Goal: Information Seeking & Learning: Check status

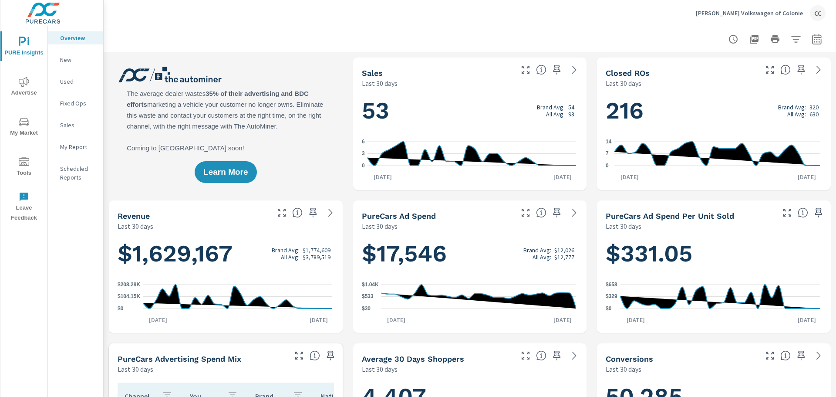
click at [22, 128] on span "My Market" at bounding box center [24, 127] width 42 height 21
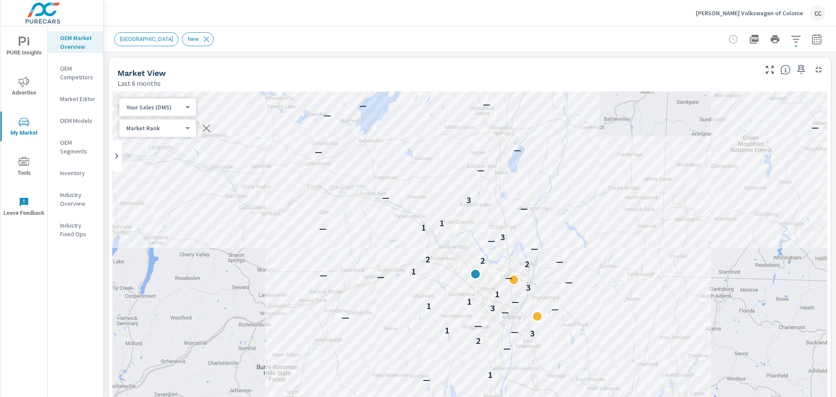
click at [75, 99] on p "Market Editor" at bounding box center [78, 98] width 36 height 9
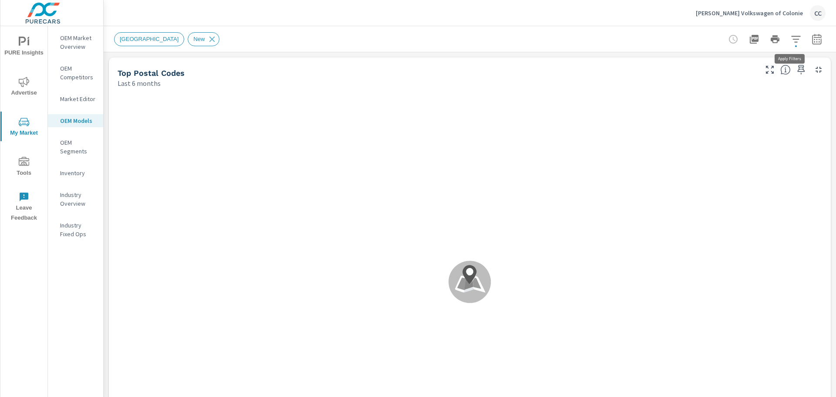
click at [787, 42] on button "button" at bounding box center [795, 38] width 17 height 17
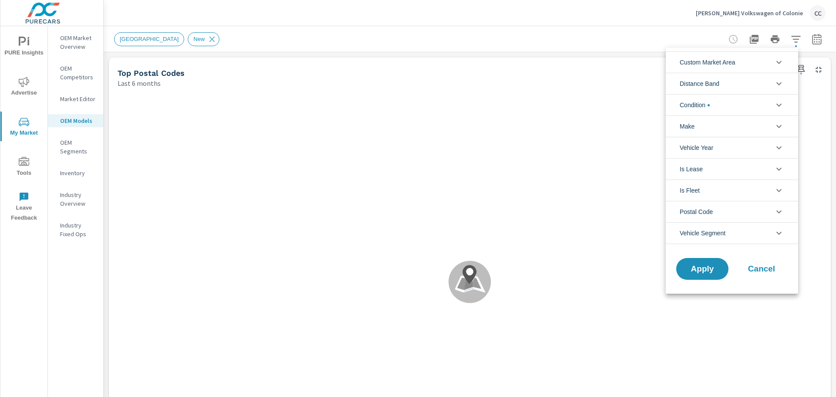
click at [74, 151] on div at bounding box center [418, 198] width 836 height 397
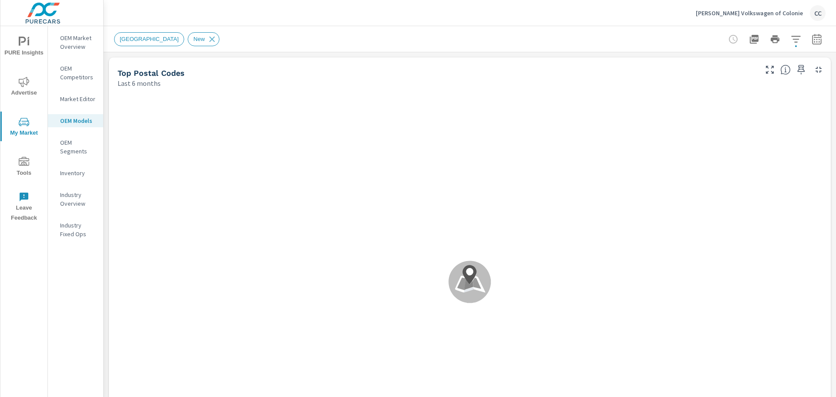
click at [74, 151] on p "OEM Segments" at bounding box center [78, 146] width 36 height 17
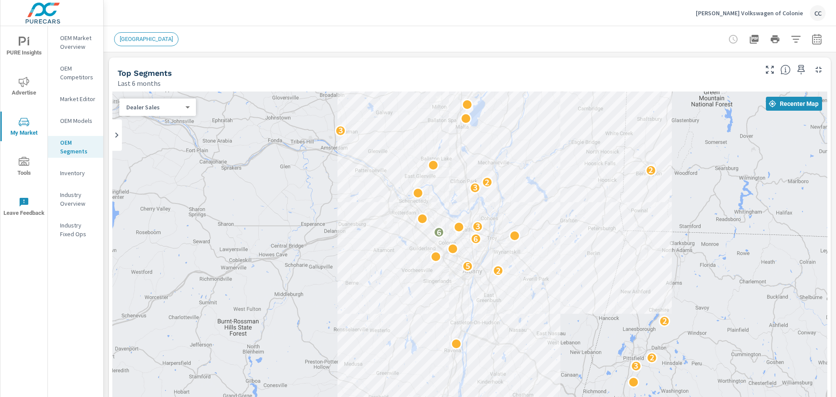
drag, startPoint x: 377, startPoint y: 214, endPoint x: 336, endPoint y: 167, distance: 62.0
click at [336, 167] on div "2 3 2 2 7 8 2 3 3 3 3 2 3 2 2 2 5 6 6 3 3 2 2 3 3 2 4 2 3 2" at bounding box center [469, 267] width 715 height 353
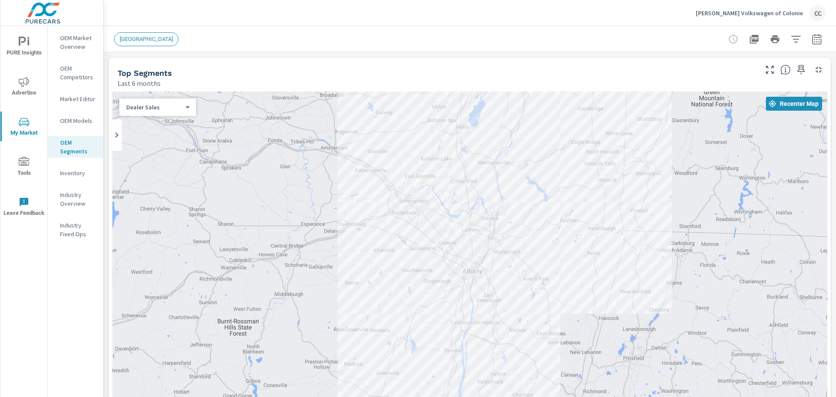
click at [291, 81] on div "Last 6 months" at bounding box center [437, 83] width 638 height 10
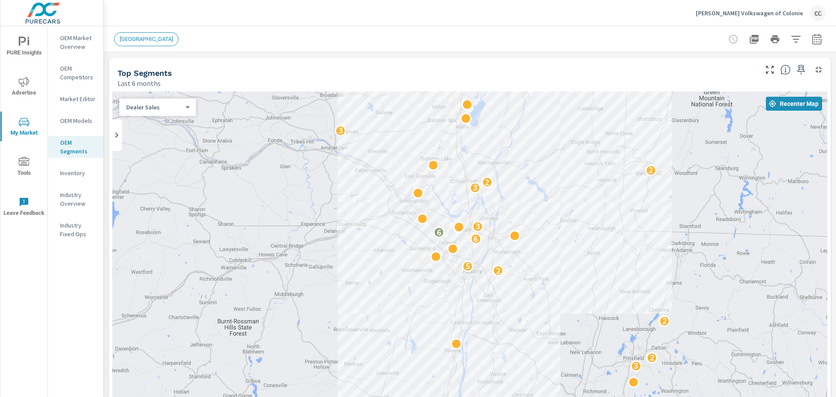
click at [76, 44] on p "OEM Market Overview" at bounding box center [78, 42] width 36 height 17
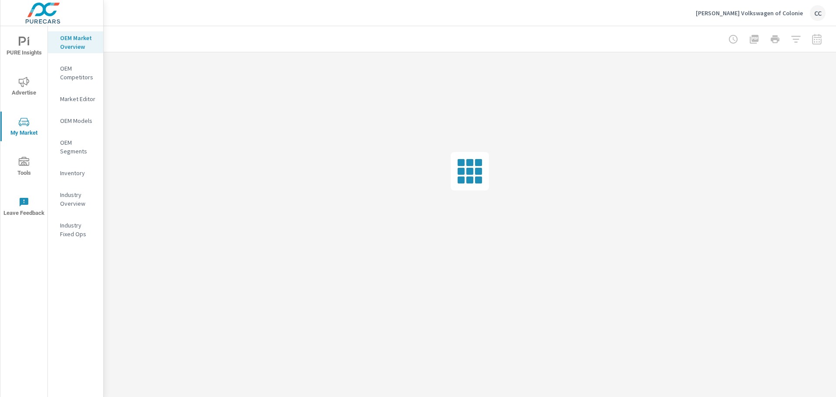
click at [36, 88] on span "Advertise" at bounding box center [24, 87] width 42 height 21
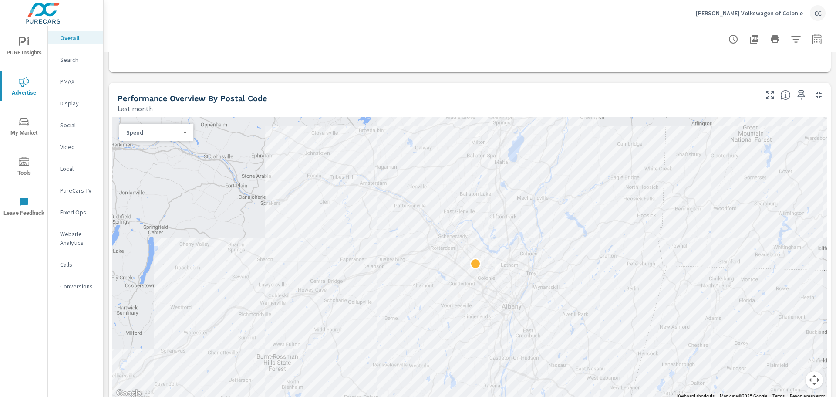
scroll to position [263, 0]
click at [69, 61] on p "Search" at bounding box center [78, 59] width 36 height 9
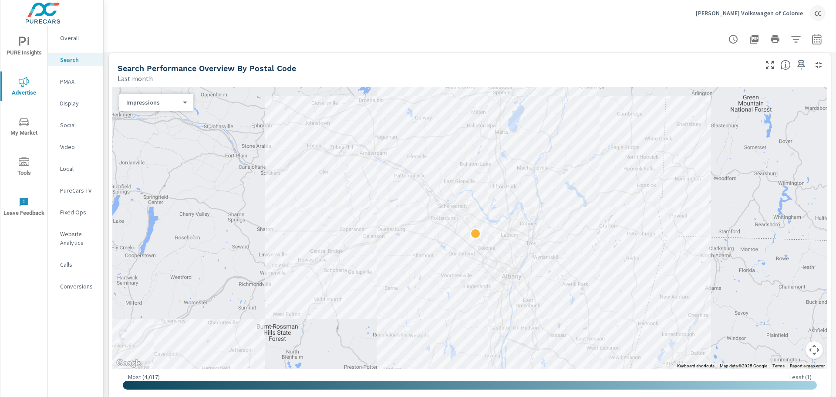
scroll to position [80, 0]
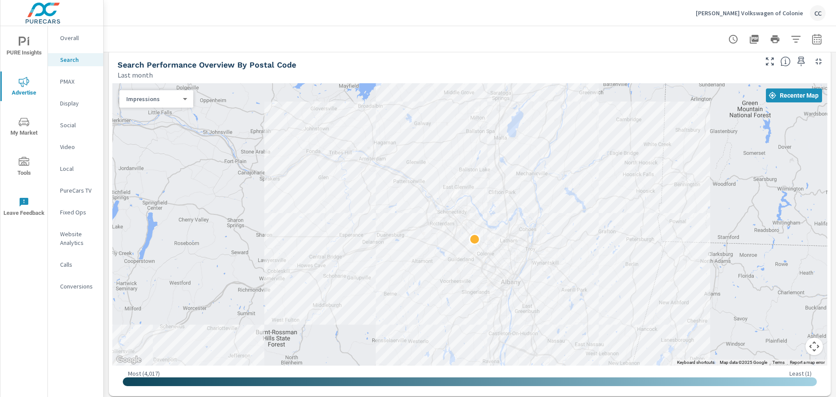
drag, startPoint x: 599, startPoint y: 231, endPoint x: 596, endPoint y: 240, distance: 9.1
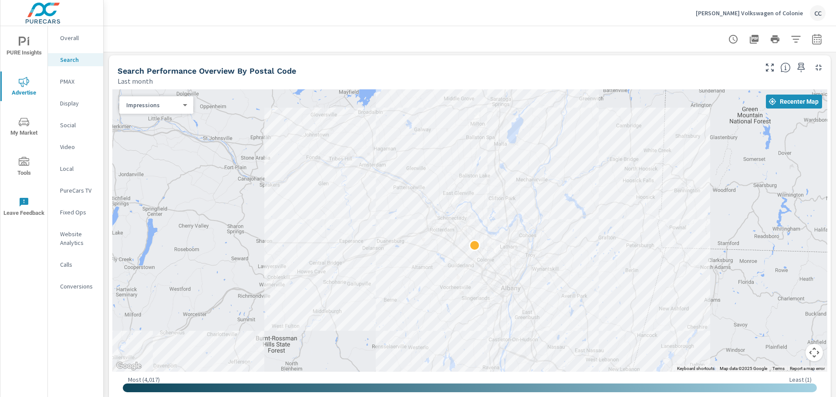
scroll to position [76, 0]
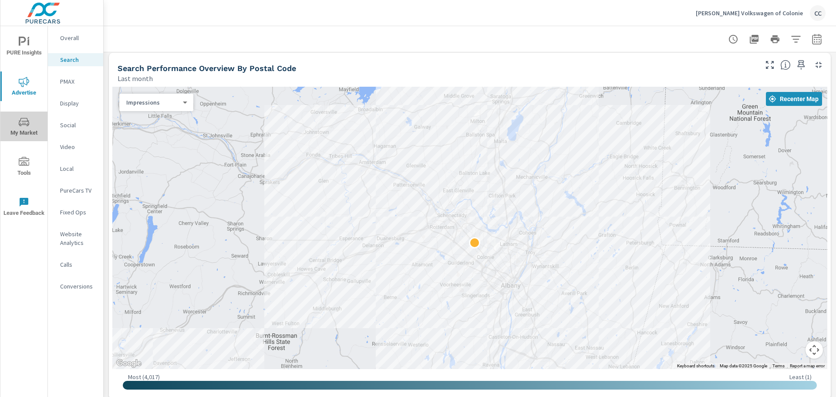
click at [26, 123] on icon "nav menu" at bounding box center [24, 122] width 10 height 10
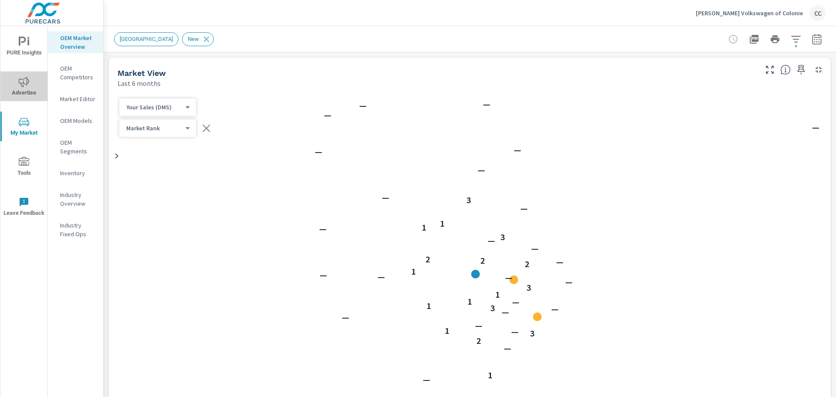
click at [24, 85] on icon "nav menu" at bounding box center [24, 82] width 10 height 10
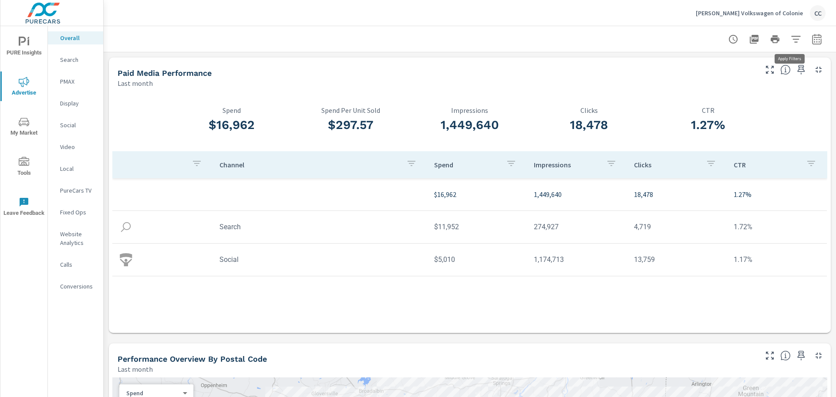
click at [791, 41] on icon "button" at bounding box center [795, 39] width 9 height 7
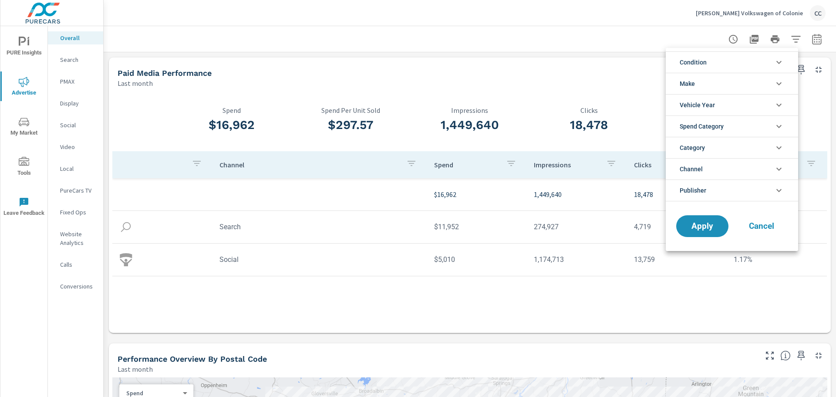
click at [629, 36] on div at bounding box center [418, 198] width 836 height 397
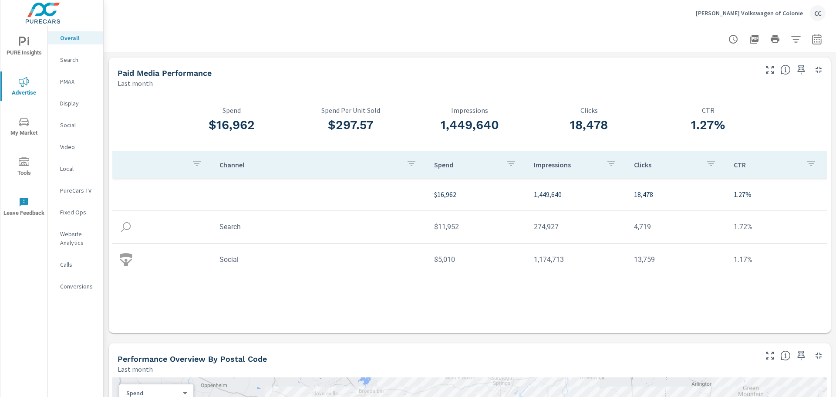
click at [728, 40] on icon "button" at bounding box center [733, 39] width 10 height 10
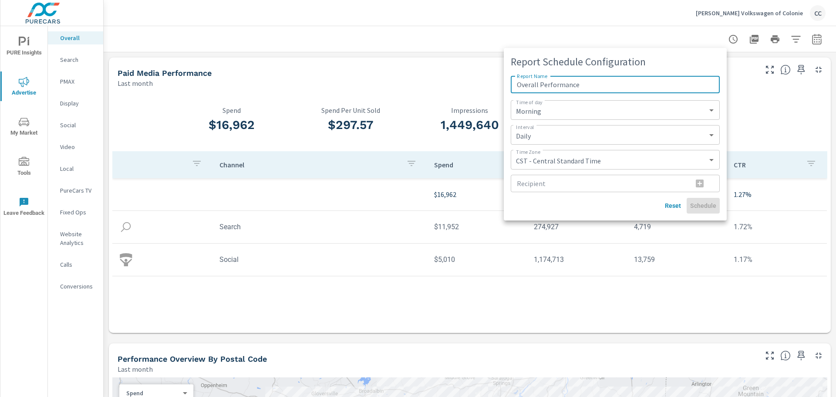
click at [678, 36] on div at bounding box center [418, 198] width 836 height 397
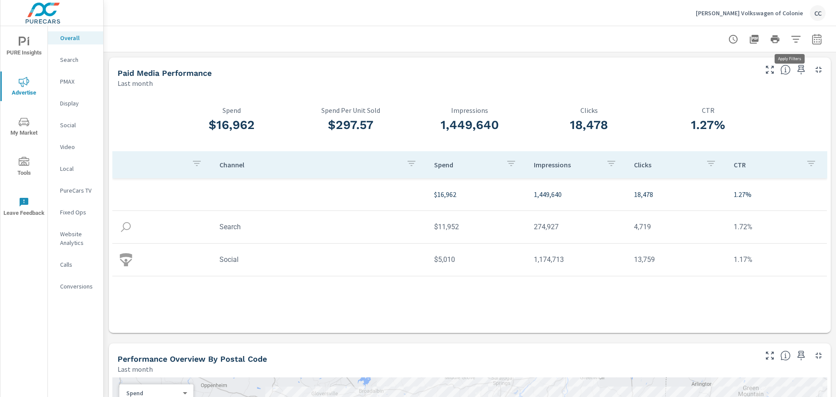
click at [791, 38] on icon "button" at bounding box center [796, 39] width 10 height 10
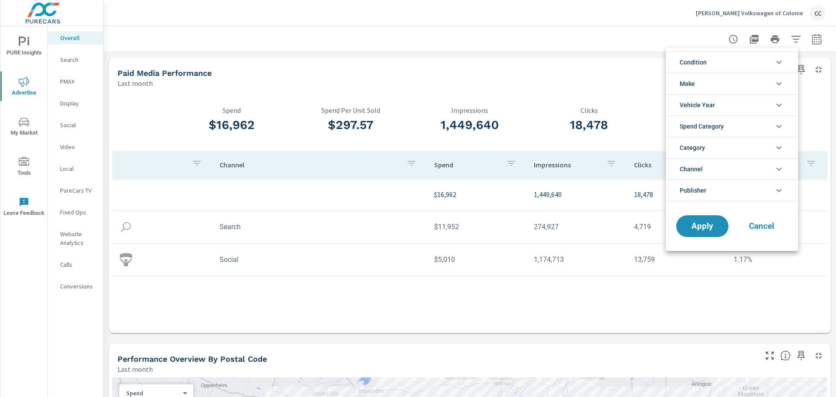
click at [811, 39] on div at bounding box center [418, 198] width 836 height 397
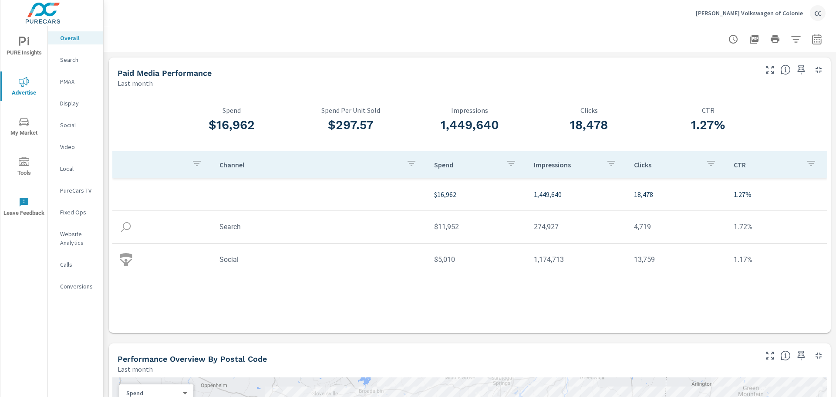
click at [814, 39] on icon "button" at bounding box center [817, 40] width 6 height 3
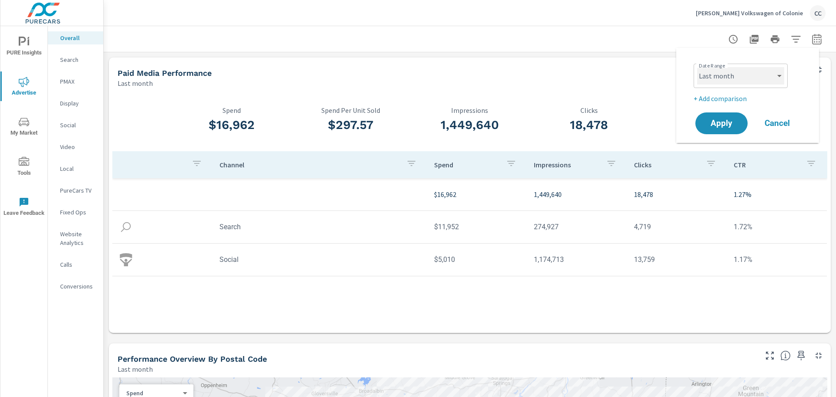
click at [770, 73] on select "Custom Yesterday Last week Last 7 days Last 14 days Last 30 days Last 45 days L…" at bounding box center [740, 75] width 87 height 17
click at [697, 67] on select "Custom Yesterday Last week Last 7 days Last 14 days Last 30 days Last 45 days L…" at bounding box center [740, 75] width 87 height 17
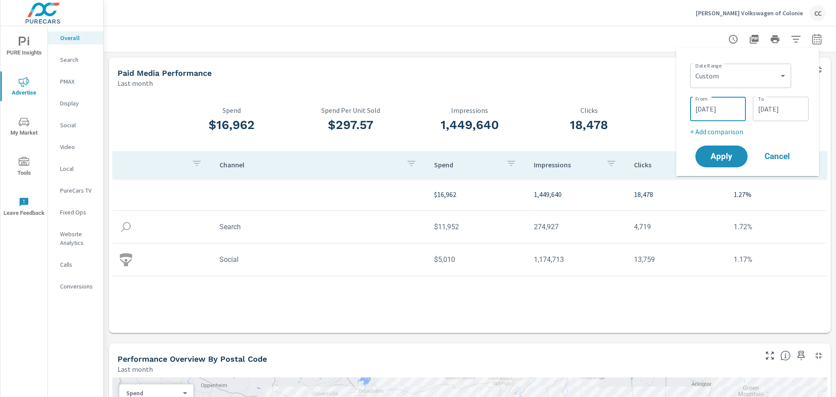
click at [724, 110] on input "08/01/2025" at bounding box center [717, 108] width 49 height 17
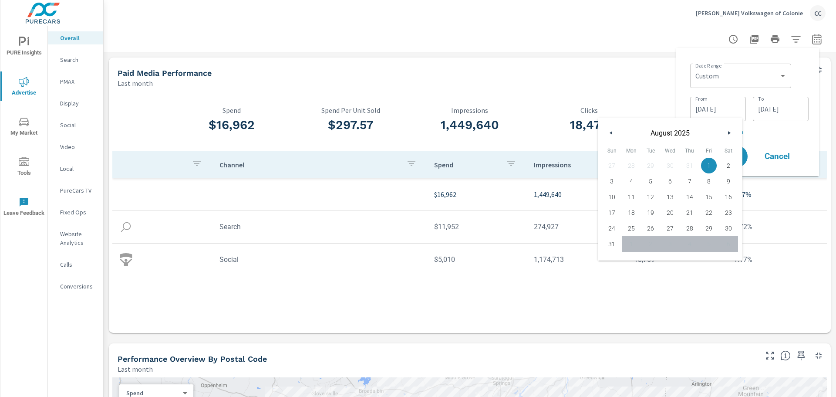
click at [727, 130] on button "button" at bounding box center [729, 133] width 10 height 10
click at [728, 132] on icon "button" at bounding box center [730, 132] width 4 height 3
click at [754, 94] on div "From 08/01/2025 From To 08/31/2025 To" at bounding box center [749, 108] width 118 height 30
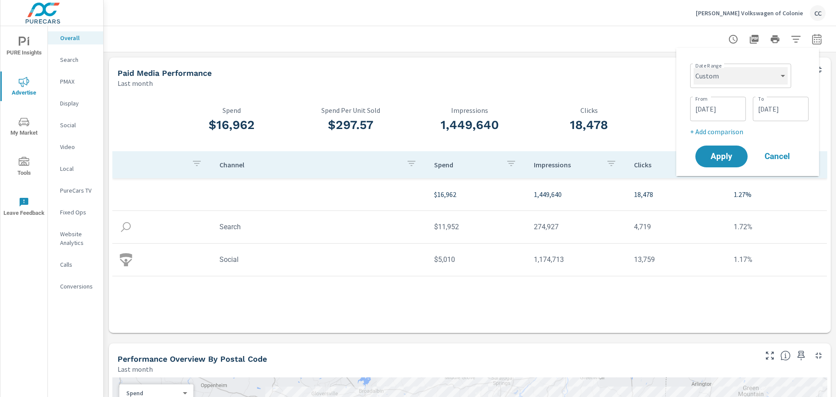
click at [746, 84] on select "Custom Yesterday Last week Last 7 days Last 14 days Last 30 days Last 45 days L…" at bounding box center [740, 75] width 94 height 17
click at [693, 67] on select "Custom Yesterday Last week Last 7 days Last 14 days Last 30 days Last 45 days L…" at bounding box center [740, 75] width 94 height 17
select select "Last 14 days"
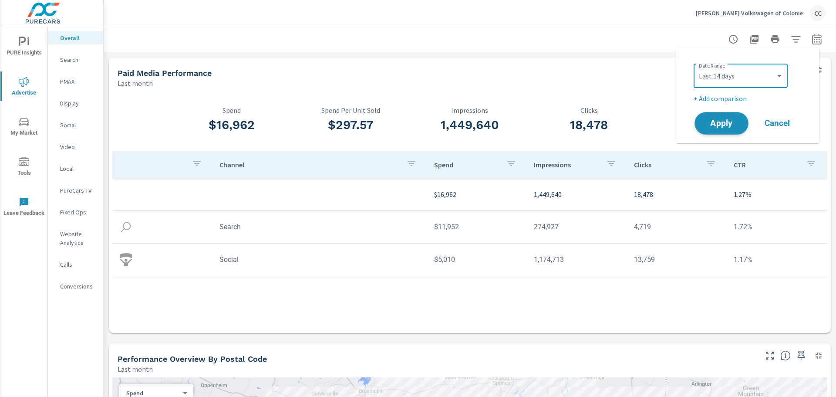
click at [721, 125] on span "Apply" at bounding box center [721, 123] width 36 height 8
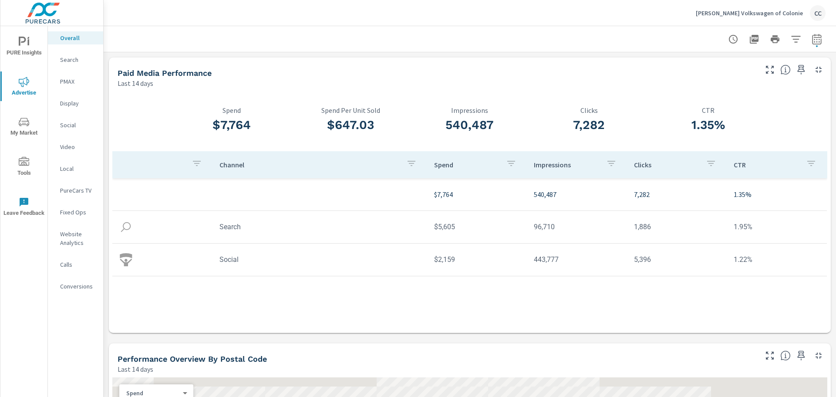
click at [613, 135] on div "7,282 Clicks" at bounding box center [588, 121] width 119 height 30
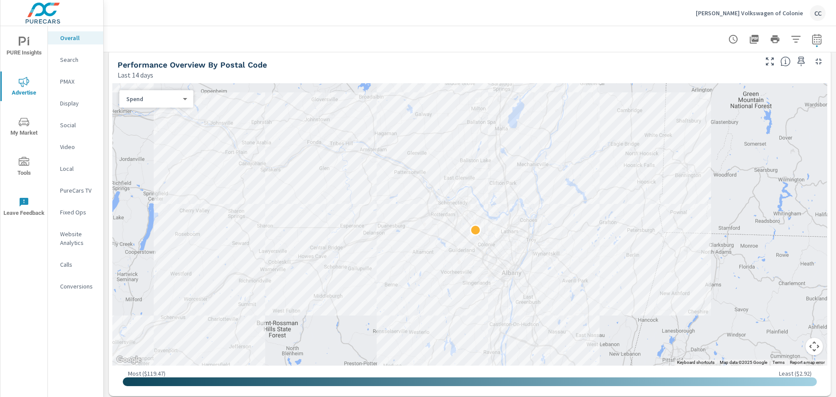
scroll to position [295, 0]
